Goal: Task Accomplishment & Management: Manage account settings

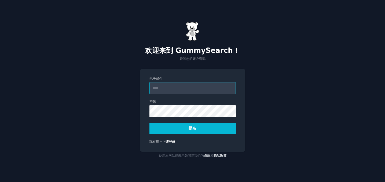
click at [205, 89] on input "电子邮件" at bounding box center [193, 88] width 86 height 12
type input "**********"
click at [192, 127] on font "报名" at bounding box center [193, 128] width 8 height 4
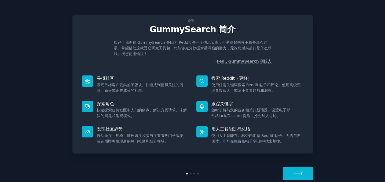
scroll to position [11, 0]
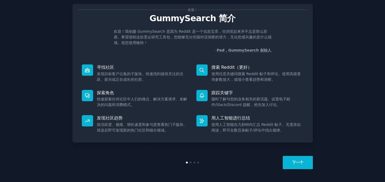
click at [290, 160] on button "下一个" at bounding box center [298, 162] width 30 height 13
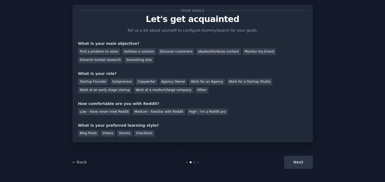
scroll to position [2, 0]
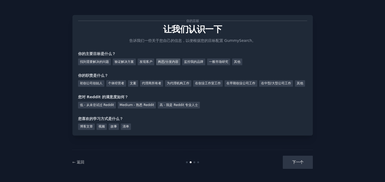
click at [168, 61] on font "构思/分发内容" at bounding box center [168, 62] width 20 height 4
click at [215, 61] on font "一般市场研究" at bounding box center [218, 62] width 19 height 4
click at [197, 61] on font "监控我的品牌" at bounding box center [193, 62] width 19 height 4
click at [212, 81] on font "在创业工作室工作" at bounding box center [208, 83] width 26 height 4
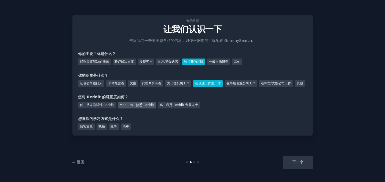
click at [141, 108] on div "Medium - 熟悉 Reddit" at bounding box center [137, 105] width 38 height 7
click at [85, 128] on font "博客文章" at bounding box center [86, 127] width 13 height 4
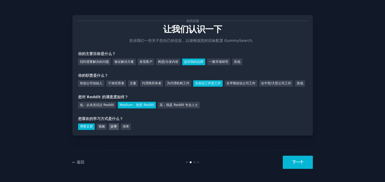
click at [114, 128] on font "故事" at bounding box center [114, 127] width 6 height 4
click at [85, 128] on font "博客文章" at bounding box center [86, 127] width 13 height 4
click at [303, 164] on button "下一个" at bounding box center [298, 162] width 30 height 13
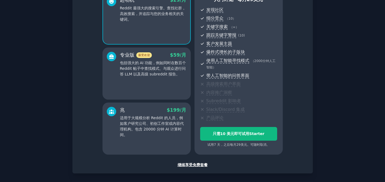
scroll to position [55, 0]
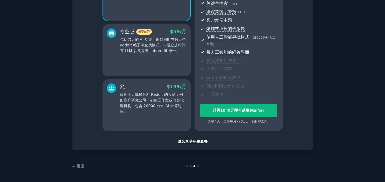
click at [191, 141] on font "继续享受免费套餐" at bounding box center [193, 141] width 30 height 4
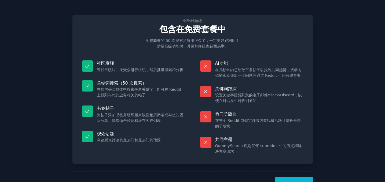
scroll to position [21, 0]
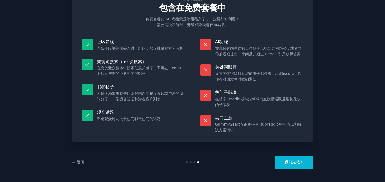
click at [295, 155] on div "← 返回 我们走吧！" at bounding box center [193, 162] width 241 height 25
click at [292, 163] on font "我们走吧！" at bounding box center [294, 162] width 19 height 4
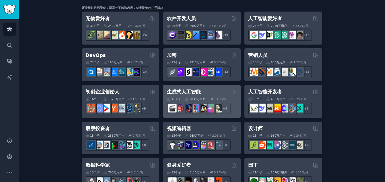
scroll to position [79, 0]
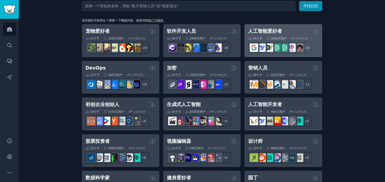
click at [262, 28] on font "人工智能爱好者" at bounding box center [265, 30] width 34 height 5
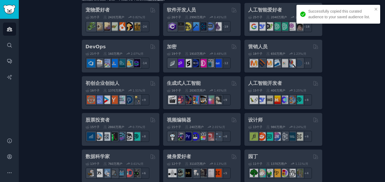
scroll to position [99, 0]
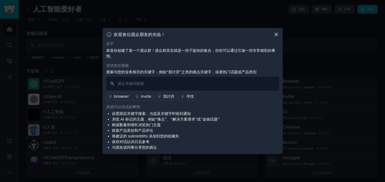
click at [276, 34] on icon at bounding box center [276, 34] width 3 height 3
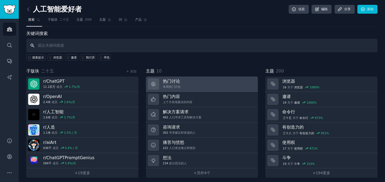
scroll to position [3, 0]
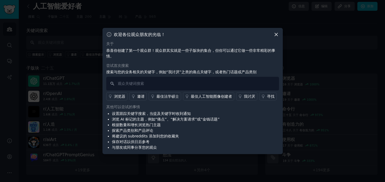
click at [276, 35] on icon at bounding box center [276, 34] width 3 height 3
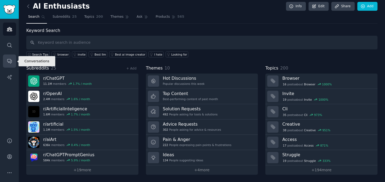
click at [4, 58] on link "Conversations" at bounding box center [9, 61] width 13 height 13
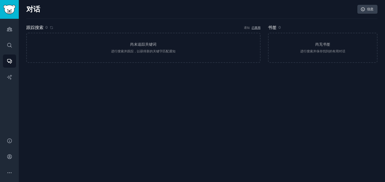
click at [223, 131] on div "对话 信息 跟踪搜索 0 通知 已禁用 尚未追踪关键词 进行搜索并跟踪，以获得新的关键字匹配通知 书签 0 尚无书签 进行搜索并保存找到的有用对话" at bounding box center [202, 91] width 367 height 182
click at [13, 76] on link "人工智能报告" at bounding box center [9, 77] width 13 height 13
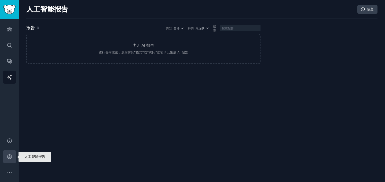
click at [9, 154] on icon "侧边栏" at bounding box center [10, 157] width 6 height 6
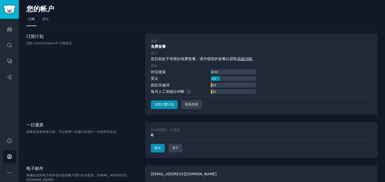
scroll to position [8, 0]
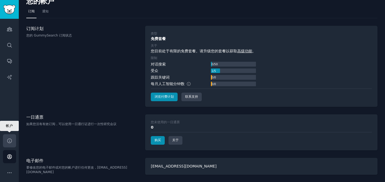
click at [7, 140] on icon "侧边栏" at bounding box center [9, 141] width 4 height 4
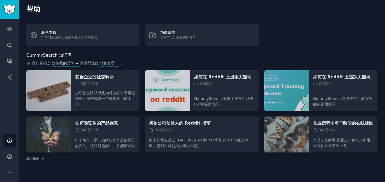
click at [173, 96] on img at bounding box center [167, 90] width 45 height 41
